Goal: Task Accomplishment & Management: Manage account settings

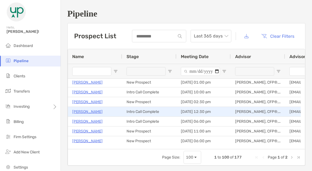
scroll to position [25, 0]
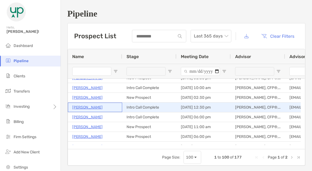
click at [95, 106] on p "[PERSON_NAME]" at bounding box center [87, 107] width 30 height 7
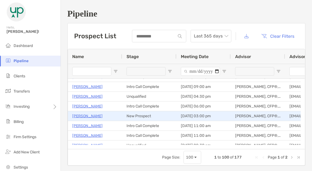
scroll to position [84, 0]
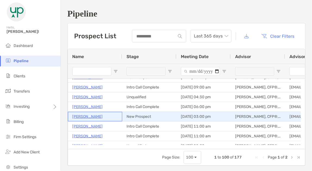
click at [80, 116] on p "John Treter" at bounding box center [87, 116] width 30 height 7
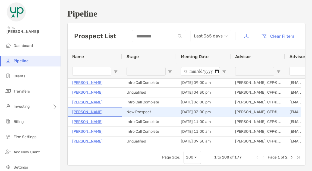
scroll to position [89, 0]
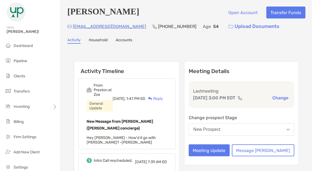
click at [257, 130] on button "New Prospect" at bounding box center [242, 129] width 106 height 12
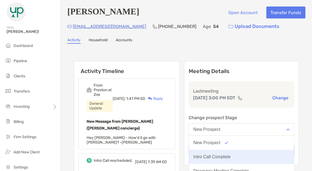
click at [231, 158] on div "Intro Call Complete" at bounding box center [211, 157] width 37 height 5
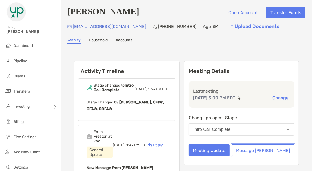
click at [278, 147] on button "Message [PERSON_NAME]" at bounding box center [263, 150] width 62 height 12
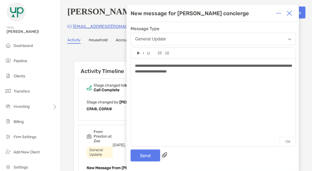
click at [234, 74] on div "**********" at bounding box center [213, 68] width 156 height 11
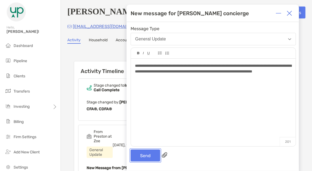
click at [149, 155] on button "Send" at bounding box center [146, 156] width 30 height 12
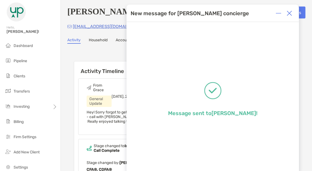
click at [293, 14] on div at bounding box center [289, 13] width 11 height 11
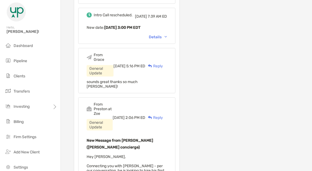
scroll to position [253, 0]
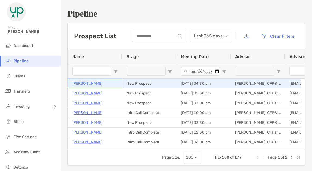
click at [86, 83] on p "Gabe Munter" at bounding box center [87, 83] width 30 height 7
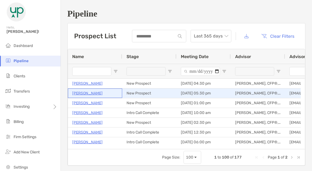
click at [78, 92] on p "[PERSON_NAME]" at bounding box center [87, 93] width 30 height 7
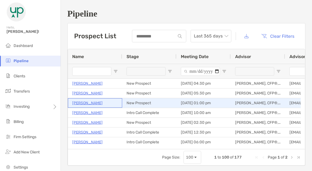
click at [81, 104] on p "Liam Golden" at bounding box center [87, 103] width 30 height 7
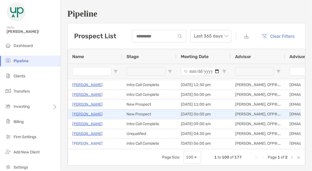
scroll to position [52, 0]
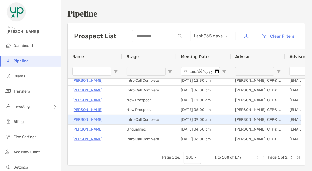
click at [88, 118] on p "[PERSON_NAME]" at bounding box center [87, 119] width 30 height 7
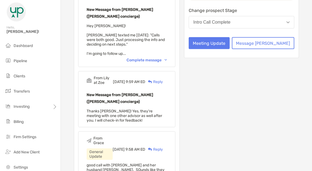
scroll to position [108, 0]
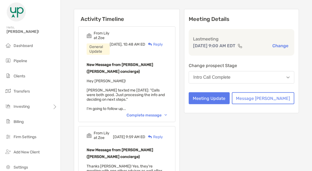
scroll to position [0, 0]
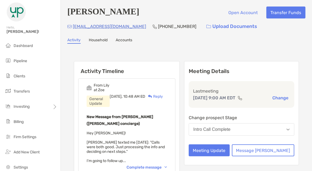
click at [159, 165] on div "Complete message" at bounding box center [147, 167] width 40 height 5
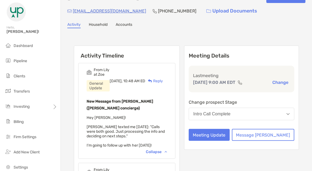
scroll to position [15, 0]
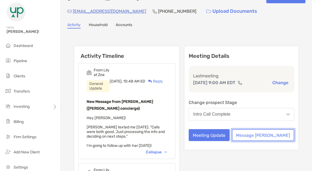
click at [273, 137] on button "Message [PERSON_NAME]" at bounding box center [263, 135] width 62 height 12
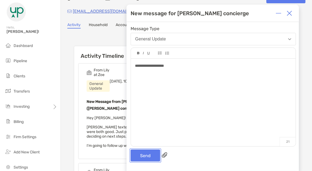
click at [149, 157] on button "Send" at bounding box center [146, 156] width 30 height 12
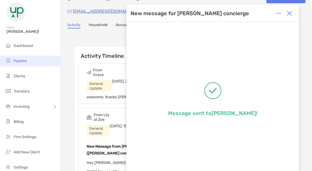
click at [25, 62] on span "Pipeline" at bounding box center [21, 61] width 14 height 5
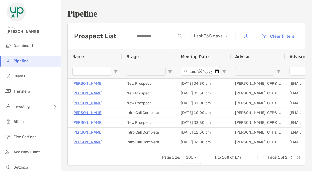
click at [169, 73] on div at bounding box center [149, 71] width 54 height 15
click at [169, 70] on span "Open Filter Menu" at bounding box center [170, 71] width 4 height 4
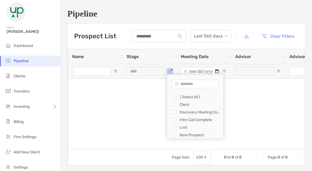
type input "**********"
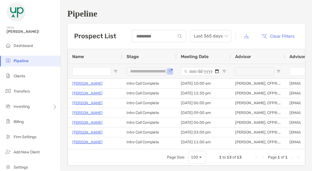
click at [238, 6] on div "**********" at bounding box center [186, 87] width 251 height 175
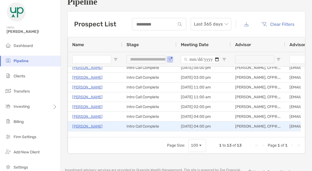
scroll to position [61, 0]
